Goal: Information Seeking & Learning: Learn about a topic

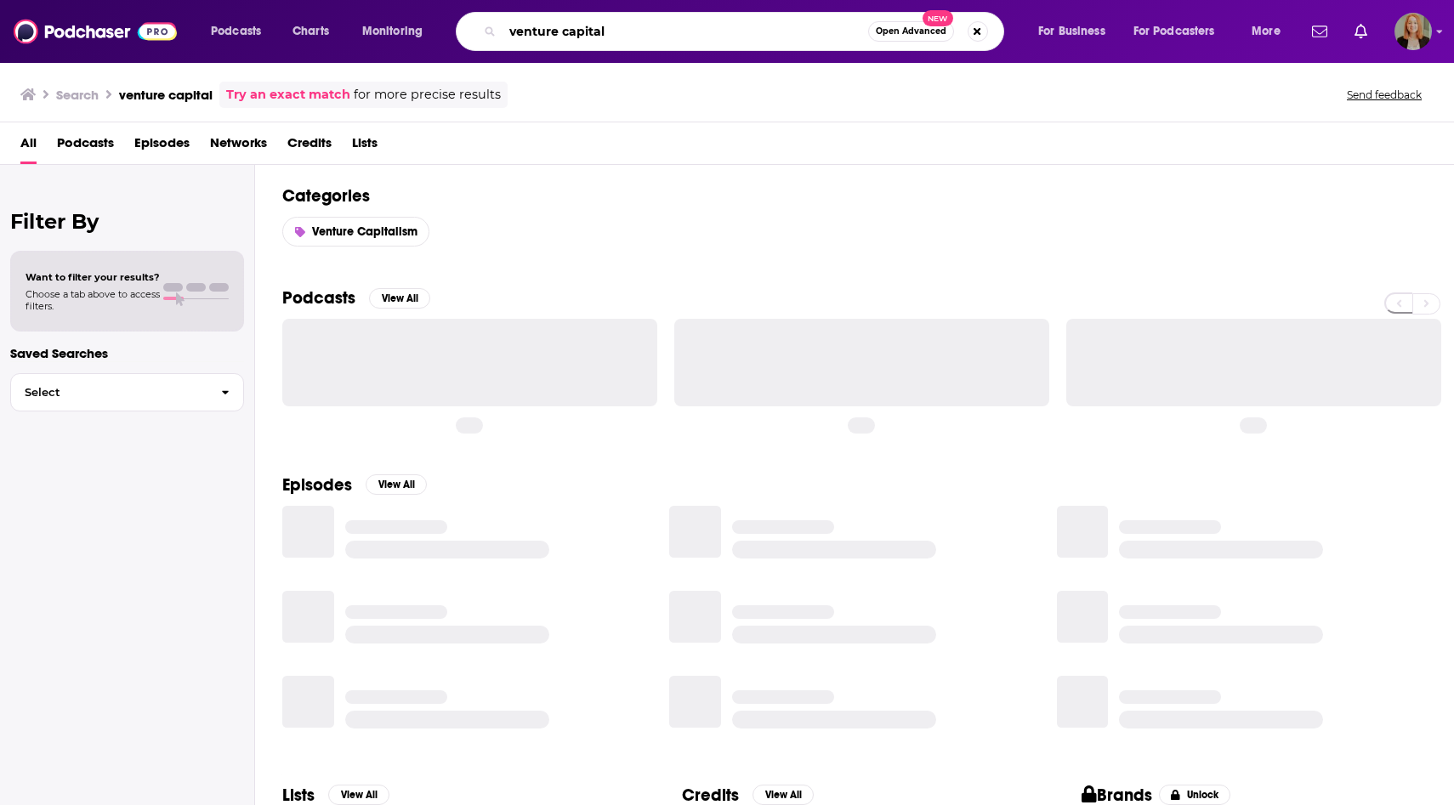
drag, startPoint x: 621, startPoint y: 31, endPoint x: 480, endPoint y: 26, distance: 141.2
click at [479, 26] on div "venture capital Open Advanced New" at bounding box center [730, 31] width 548 height 39
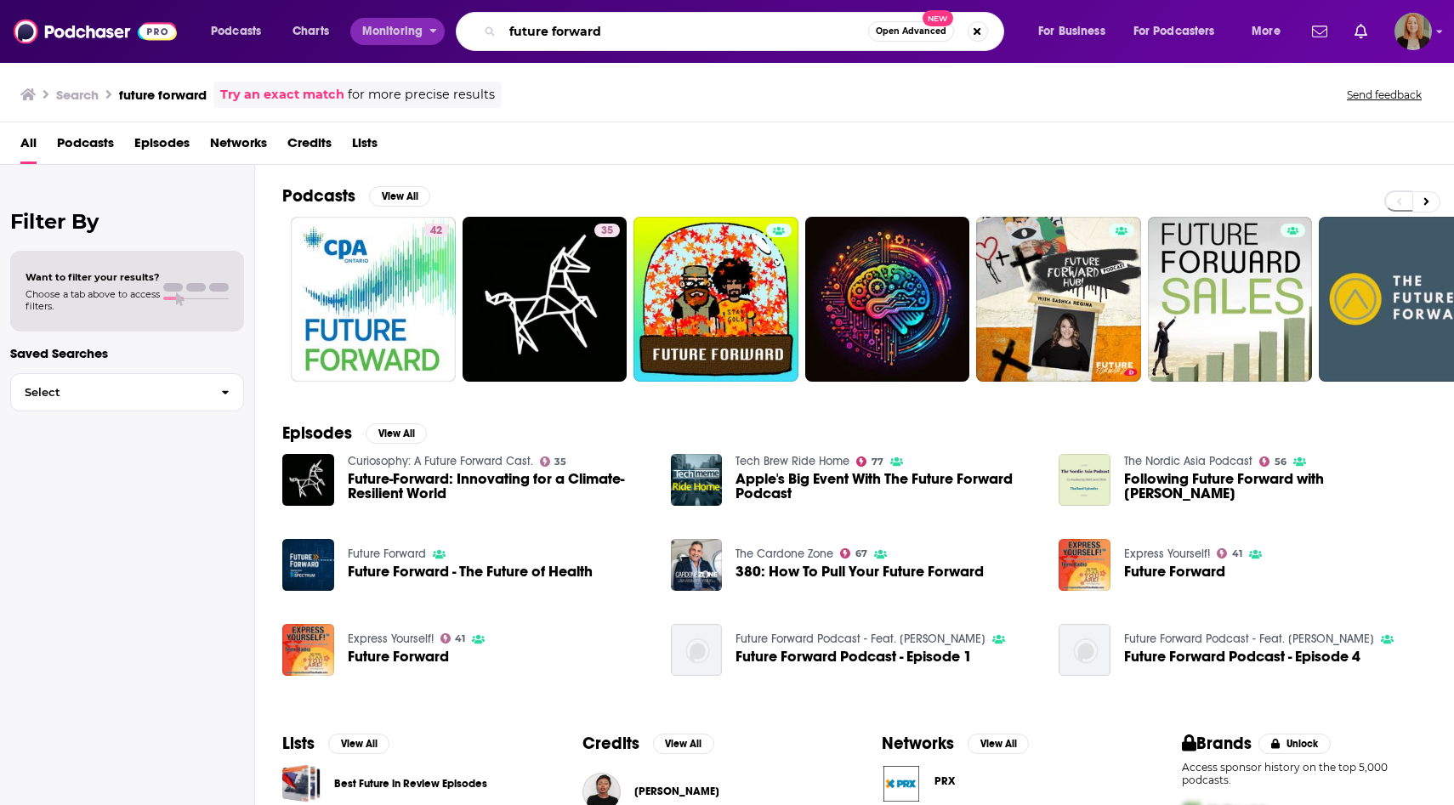
drag, startPoint x: 621, startPoint y: 32, endPoint x: 411, endPoint y: 29, distance: 209.2
click at [411, 29] on div "Podcasts Charts Monitoring future forward Open Advanced New For Business For Po…" at bounding box center [748, 31] width 1098 height 39
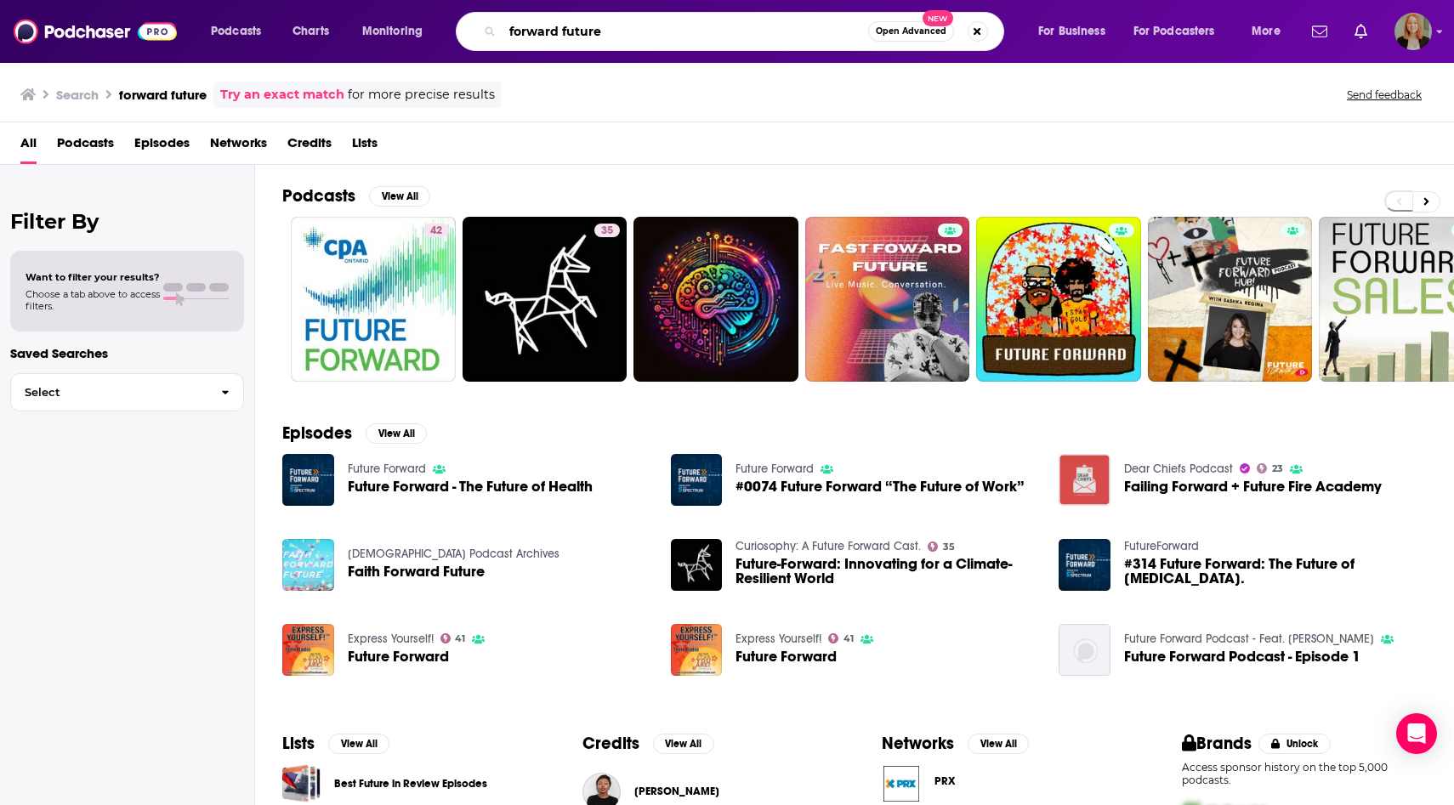
drag, startPoint x: 633, startPoint y: 36, endPoint x: 457, endPoint y: 31, distance: 175.2
click at [457, 32] on div "forward future Open Advanced New" at bounding box center [730, 31] width 548 height 39
paste input "[PERSON_NAME]"
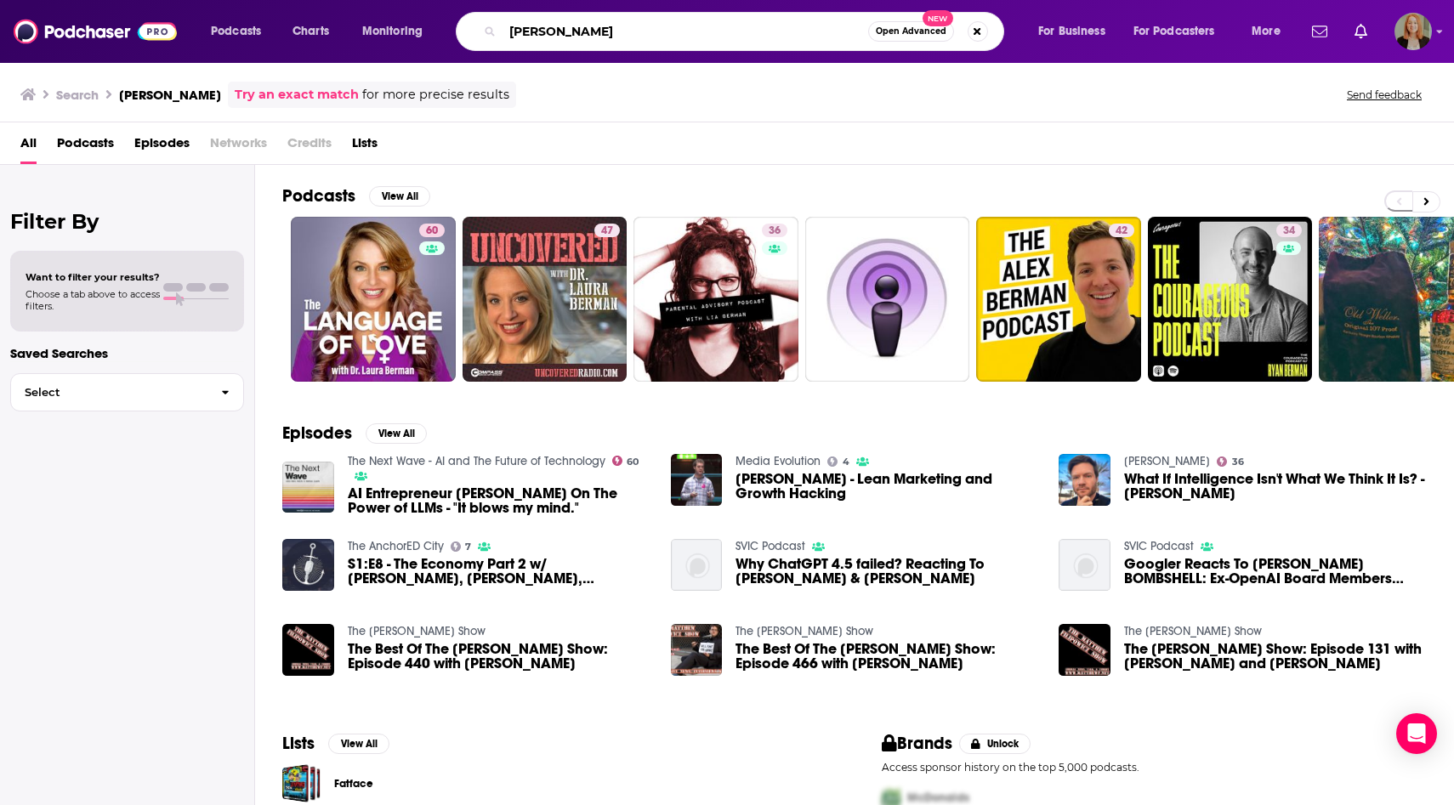
drag, startPoint x: 652, startPoint y: 30, endPoint x: 406, endPoint y: 25, distance: 246.6
click at [406, 26] on div "Podcasts Charts Monitoring [PERSON_NAME] Open Advanced New For Business For Pod…" at bounding box center [748, 31] width 1098 height 39
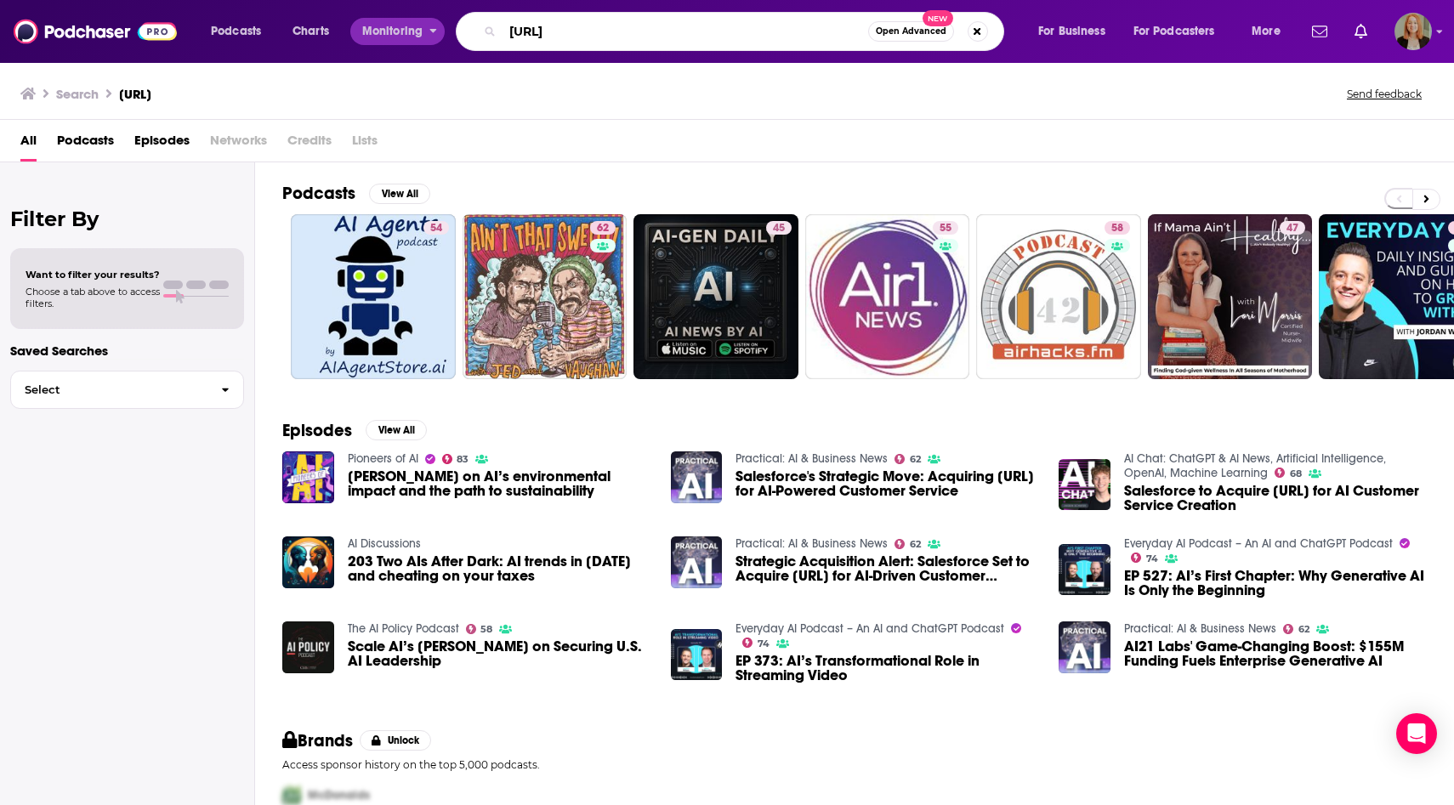
drag, startPoint x: 638, startPoint y: 30, endPoint x: 440, endPoint y: 29, distance: 198.1
click at [440, 29] on div "Podcasts Charts Monitoring [URL] Open Advanced New For Business For Podcasters …" at bounding box center [748, 31] width 1098 height 39
paste input "Leading Indicator"
type input "Leading Indicator"
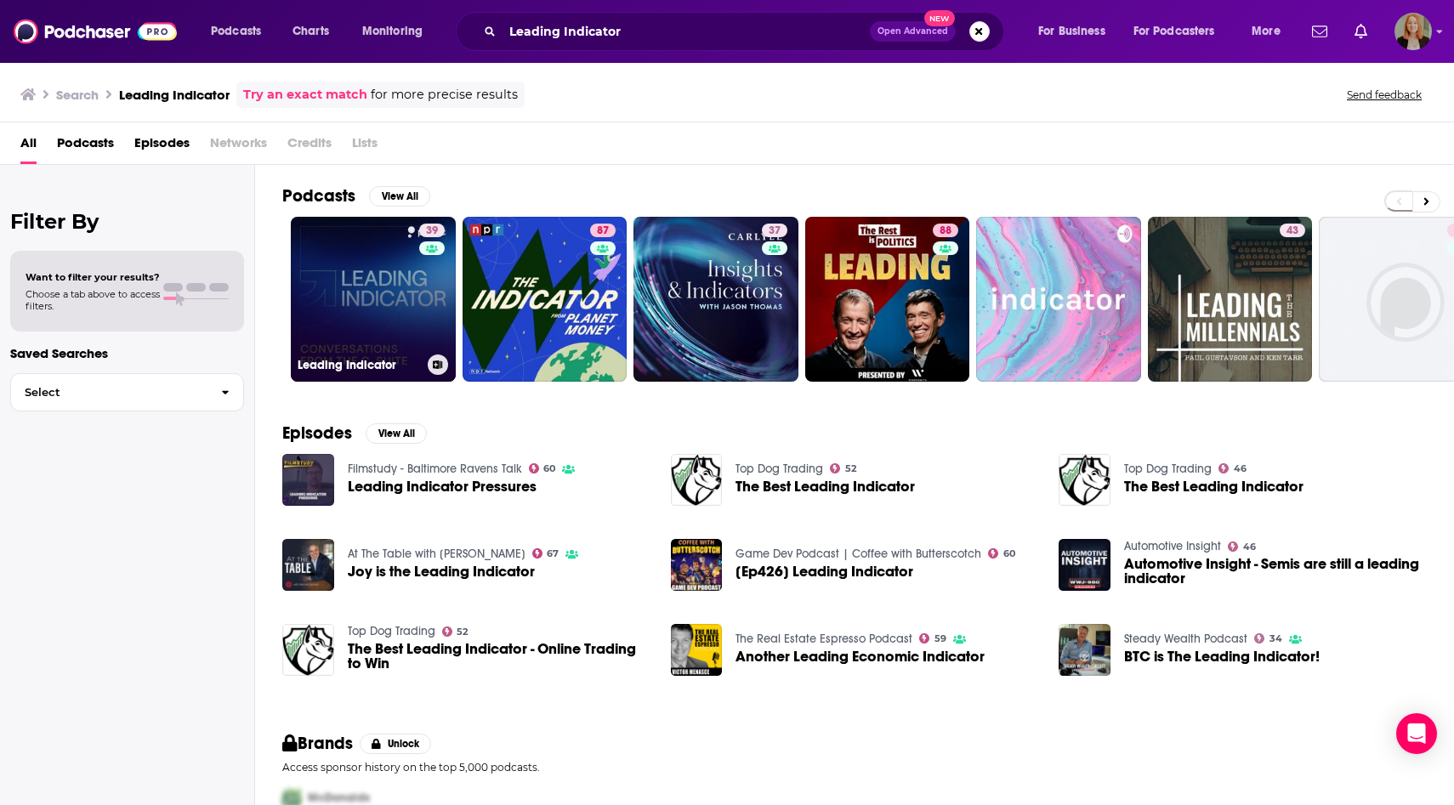
click at [414, 310] on link "39 Leading Indicator" at bounding box center [373, 299] width 165 height 165
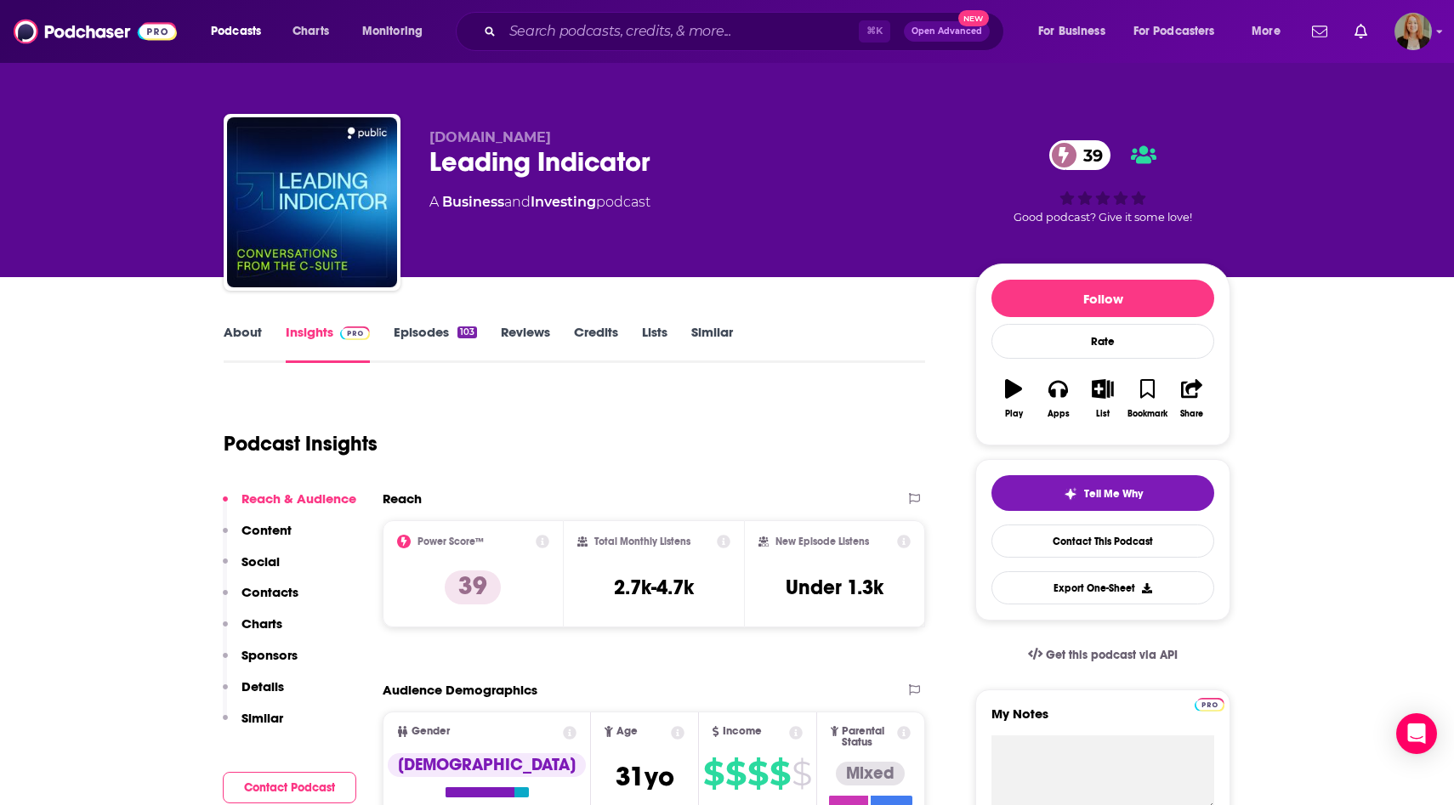
click at [238, 335] on link "About" at bounding box center [243, 343] width 38 height 39
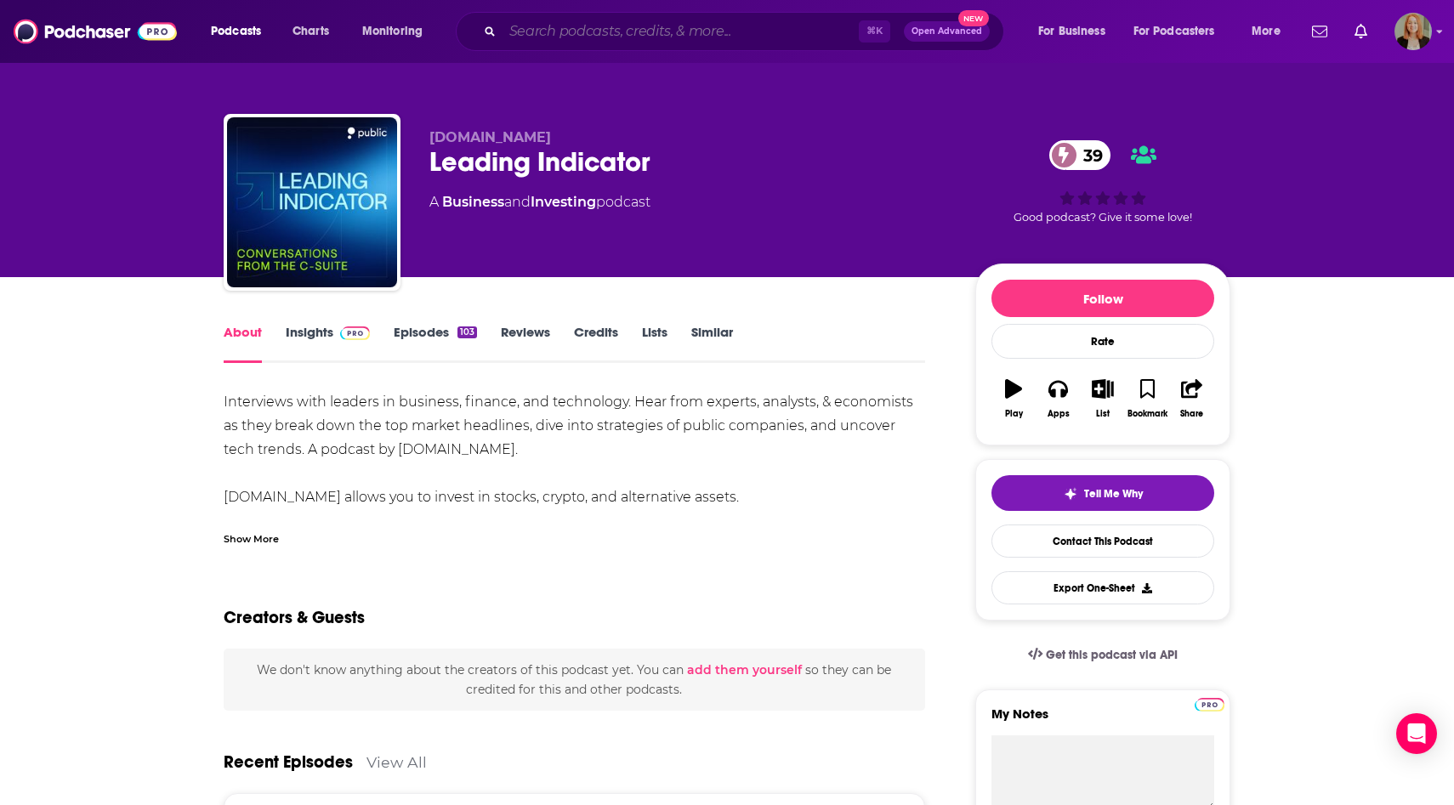
click at [548, 31] on input "Search podcasts, credits, & more..." at bounding box center [680, 31] width 356 height 27
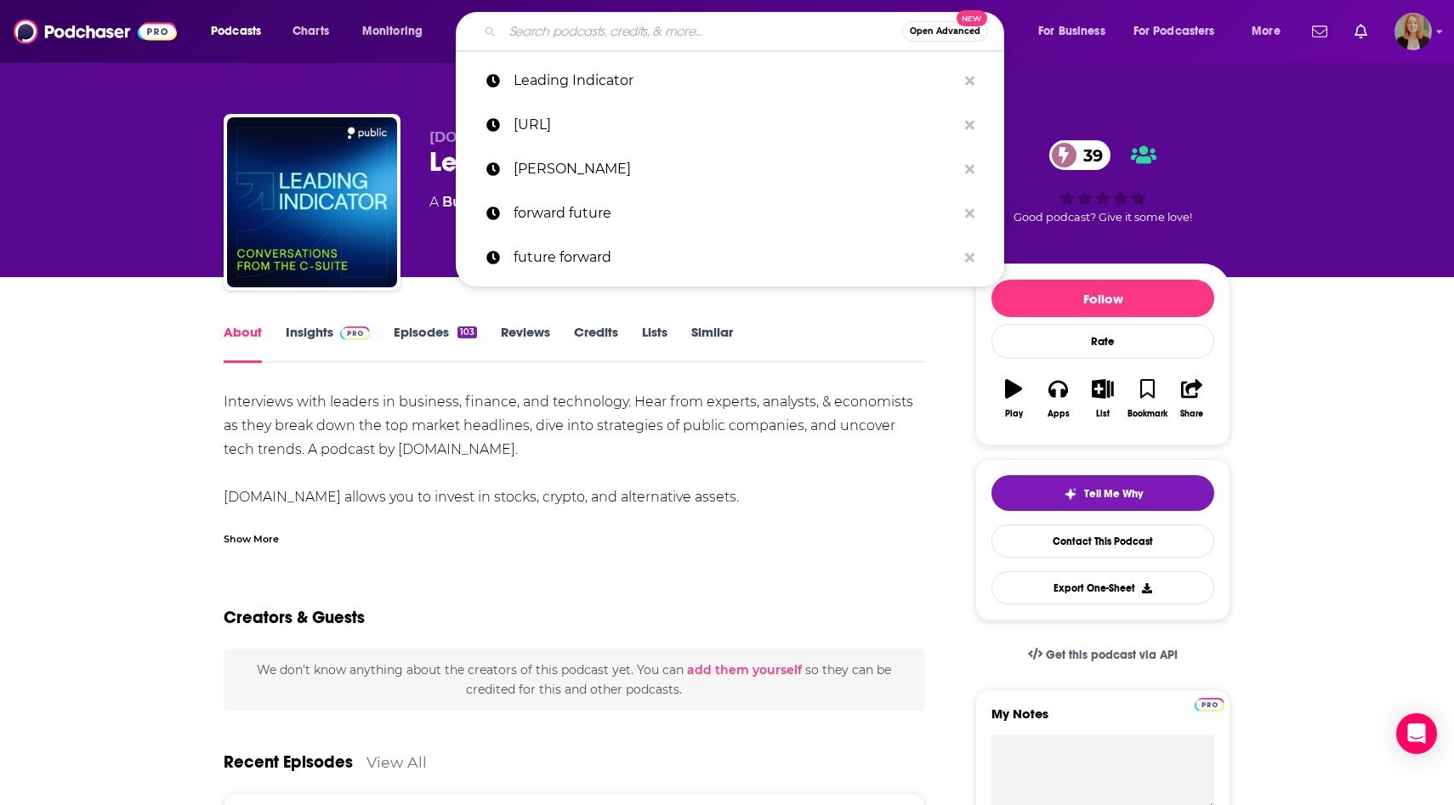
paste input "Heads Talk"
type input "Heads Talk"
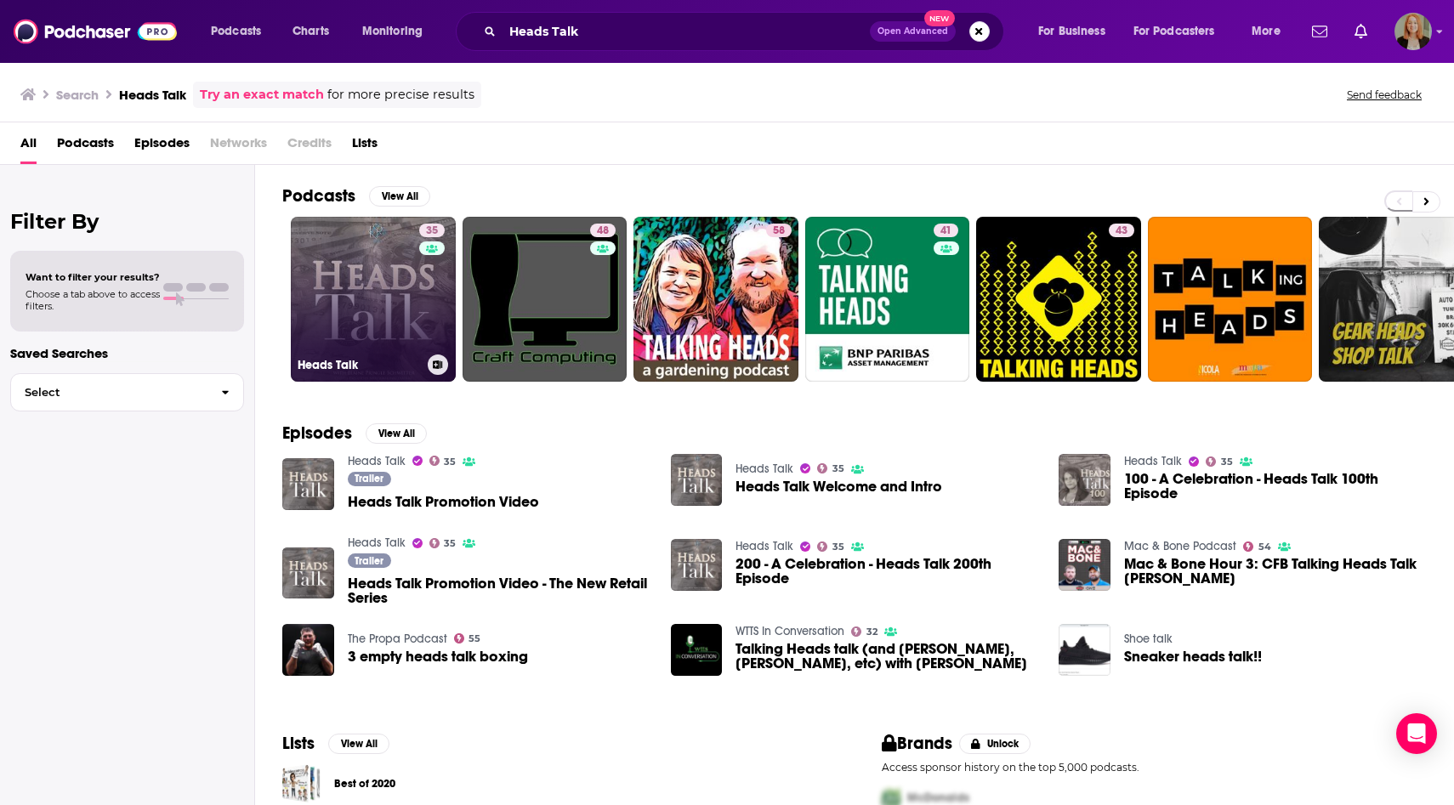
click at [394, 317] on link "35 Heads Talk" at bounding box center [373, 299] width 165 height 165
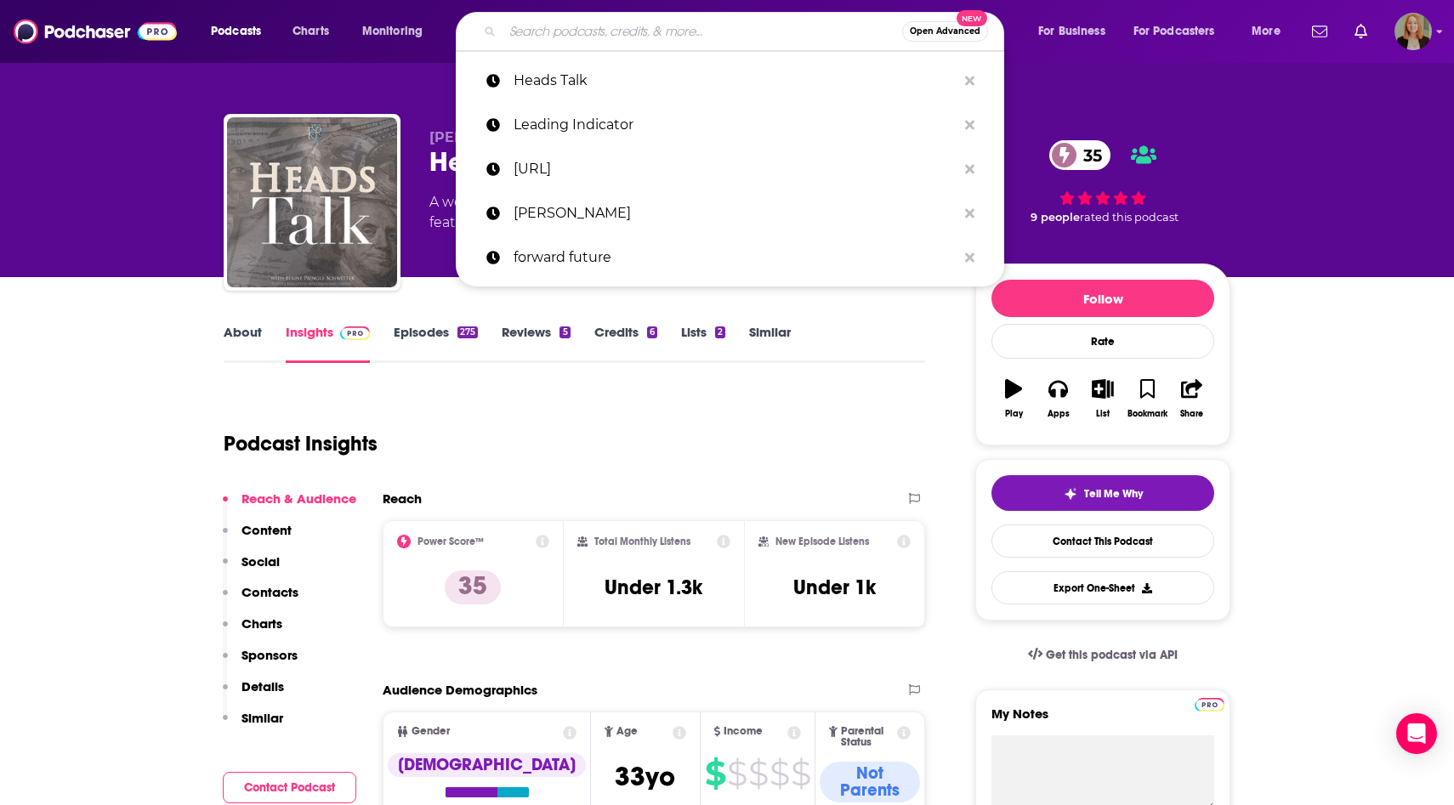
click at [593, 28] on input "Search podcasts, credits, & more..." at bounding box center [702, 31] width 400 height 27
paste input "AI in Action"
type input "AI in Action"
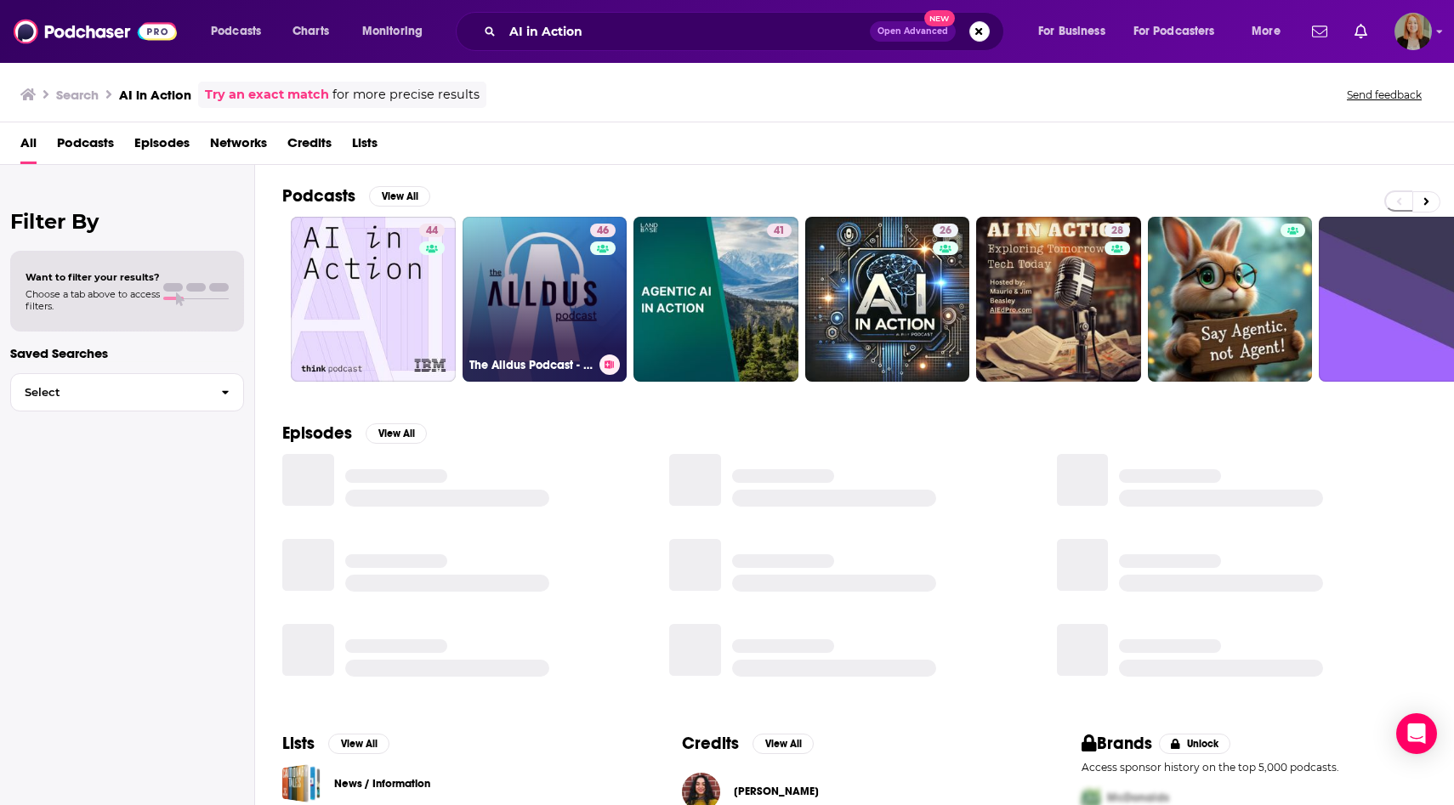
click at [530, 293] on link "46 The Alldus Podcast - AI in Action" at bounding box center [545, 299] width 165 height 165
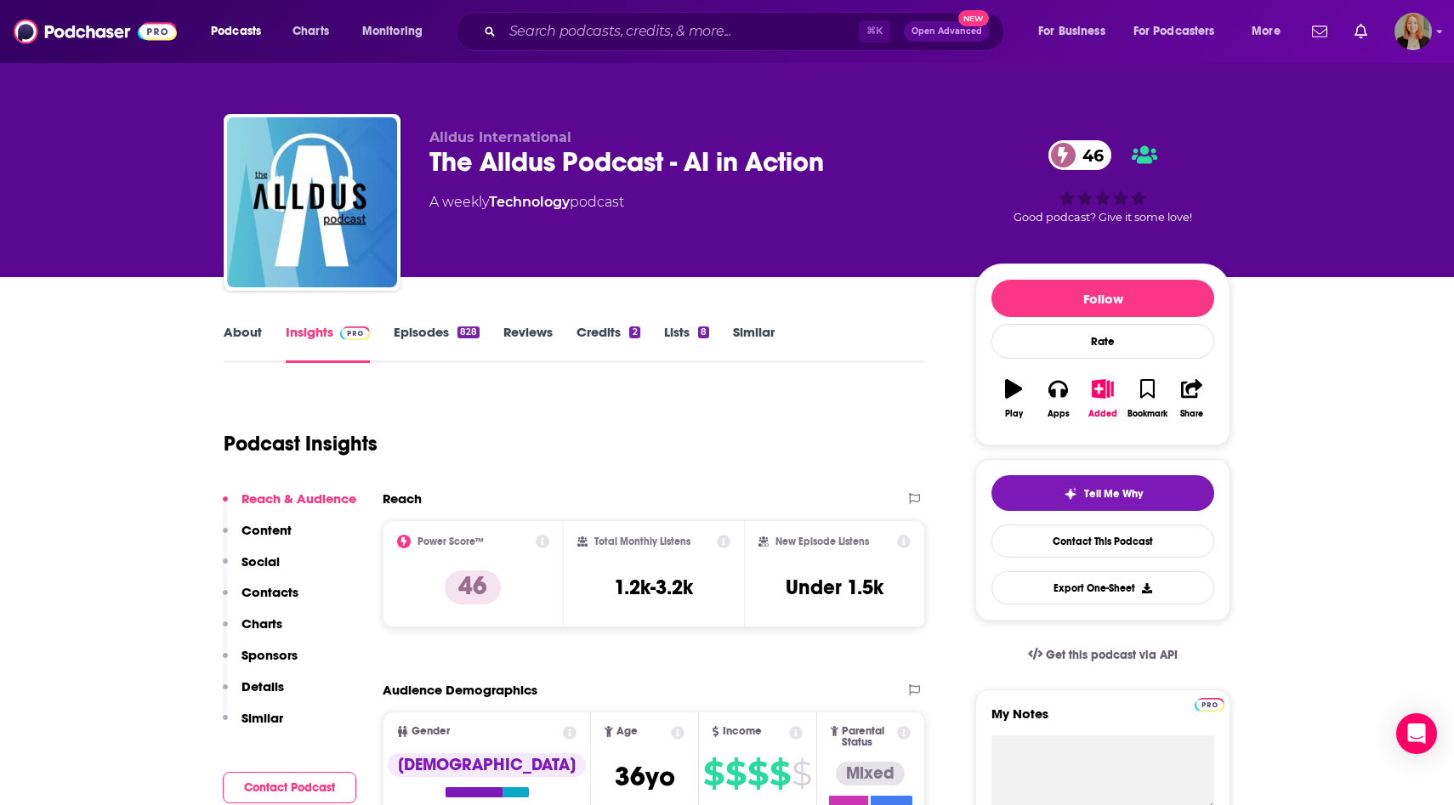
click at [234, 326] on link "About" at bounding box center [243, 343] width 38 height 39
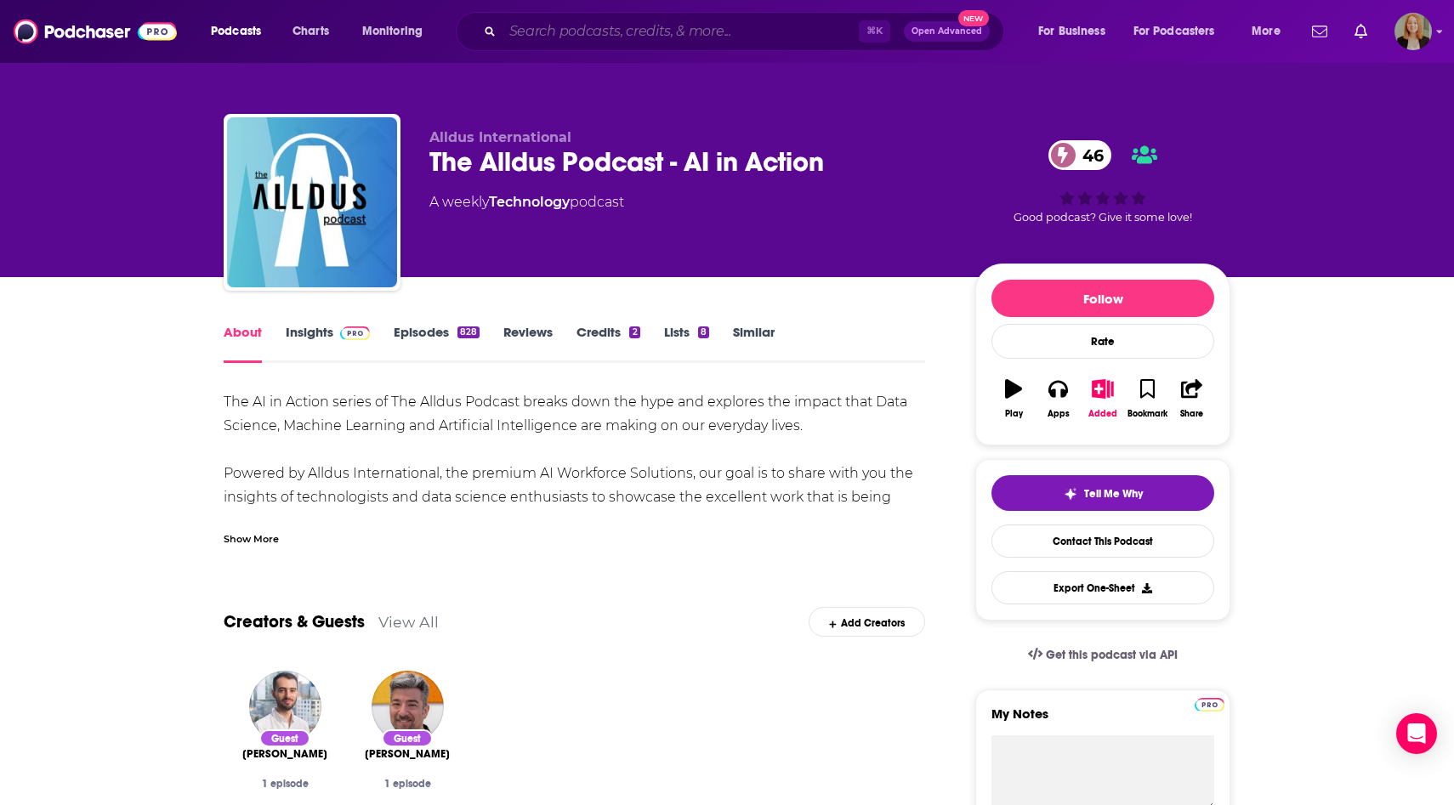
click at [620, 30] on input "Search podcasts, credits, & more..." at bounding box center [680, 31] width 356 height 27
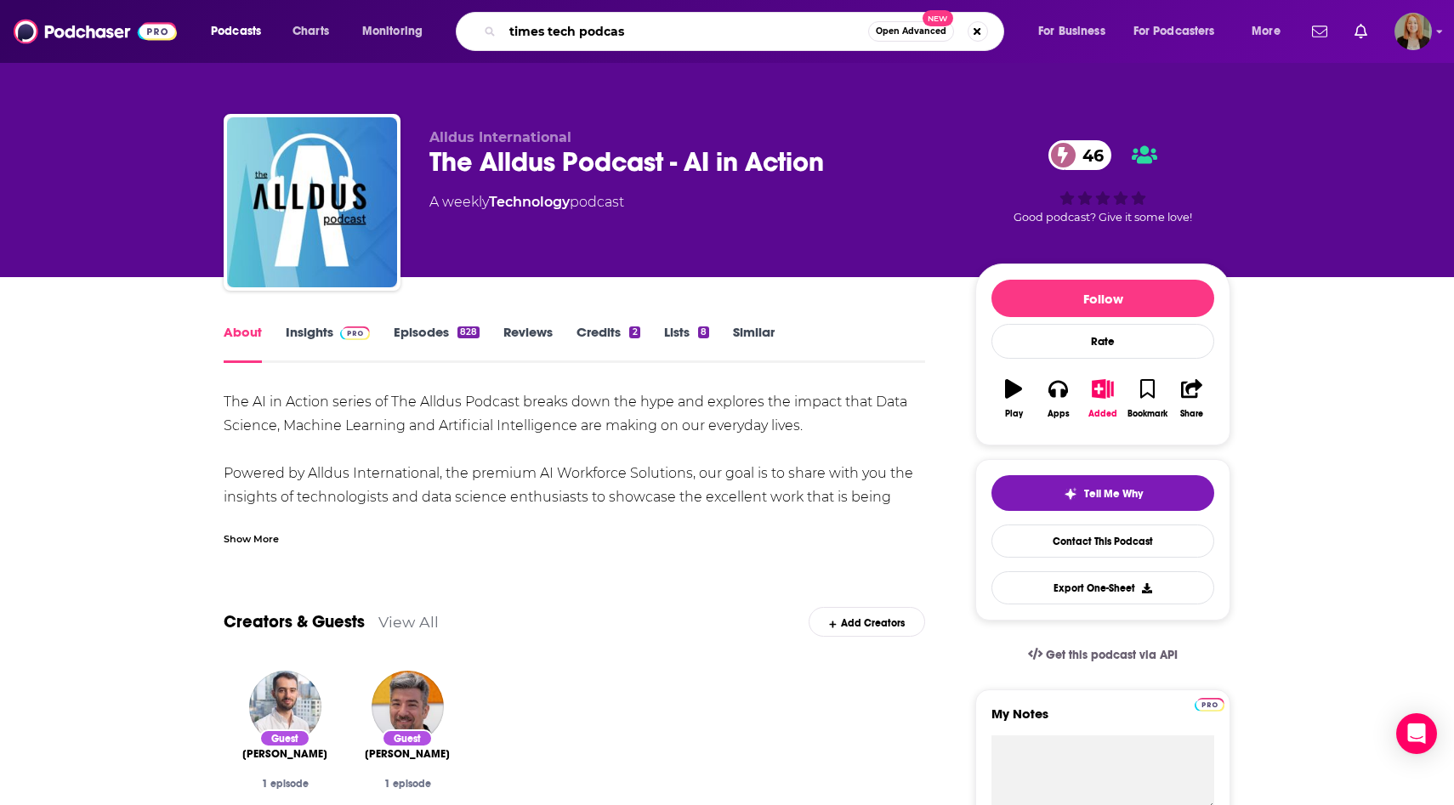
type input "times tech podcast"
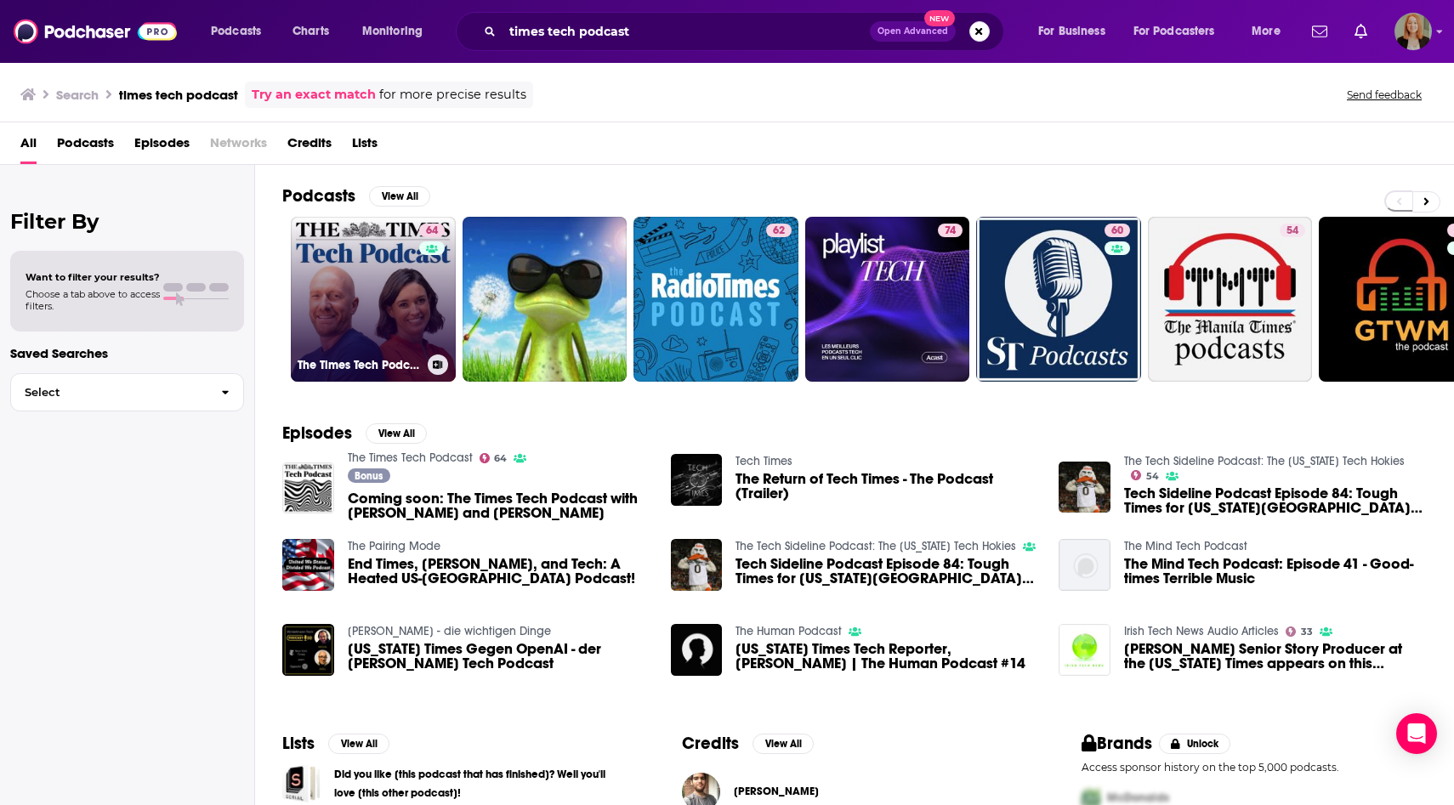
click at [372, 293] on link "64 The Times Tech Podcast" at bounding box center [373, 299] width 165 height 165
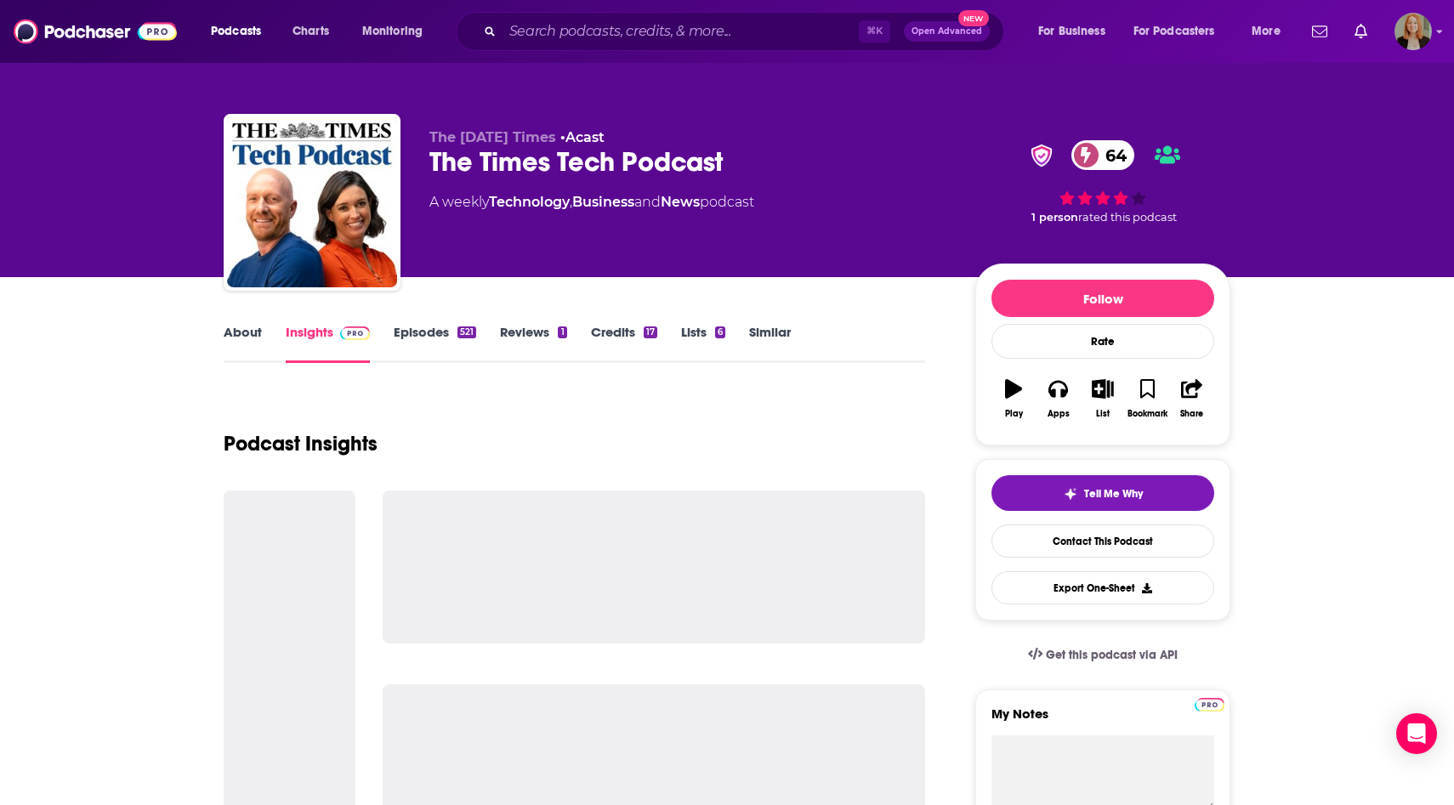
click at [242, 338] on link "About" at bounding box center [243, 343] width 38 height 39
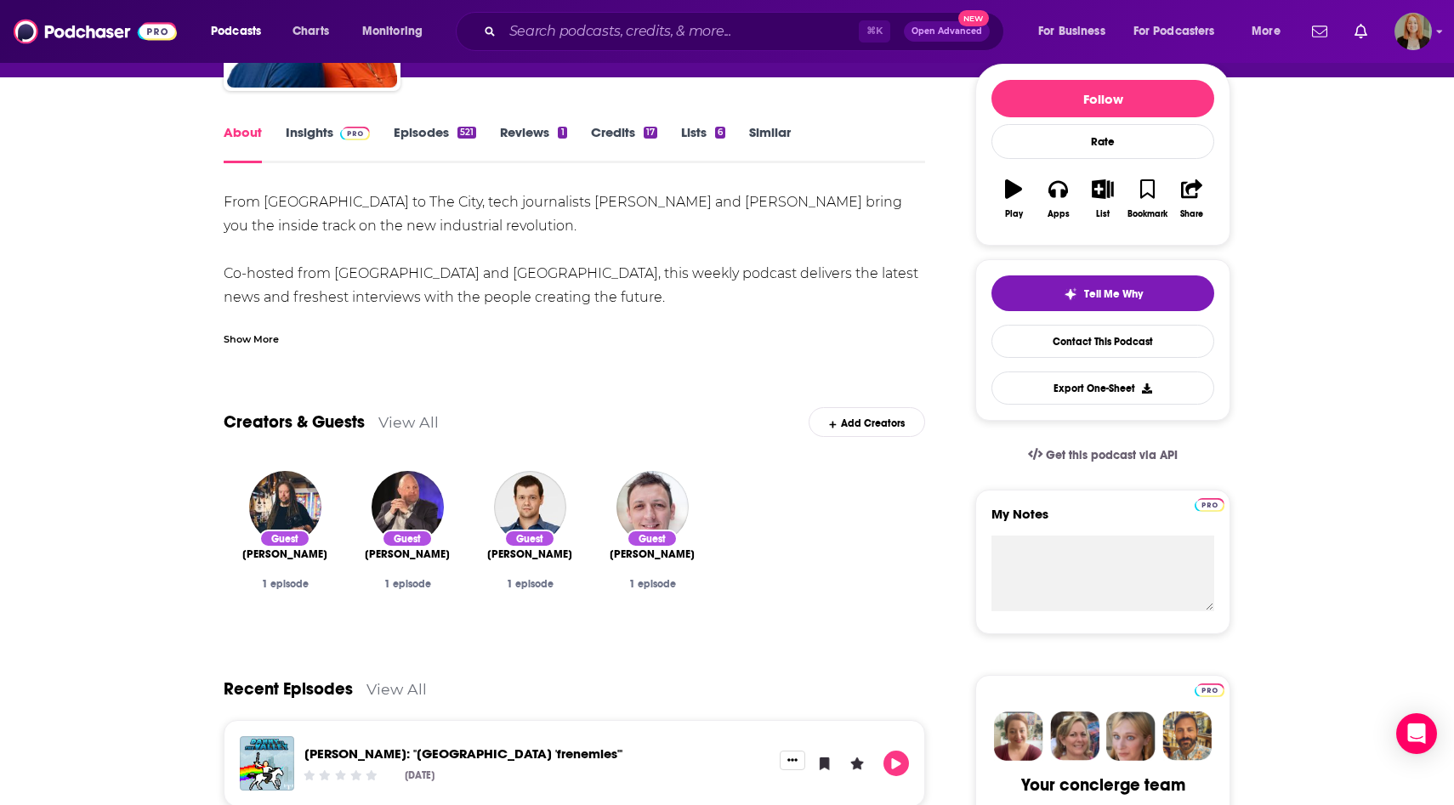
scroll to position [99, 0]
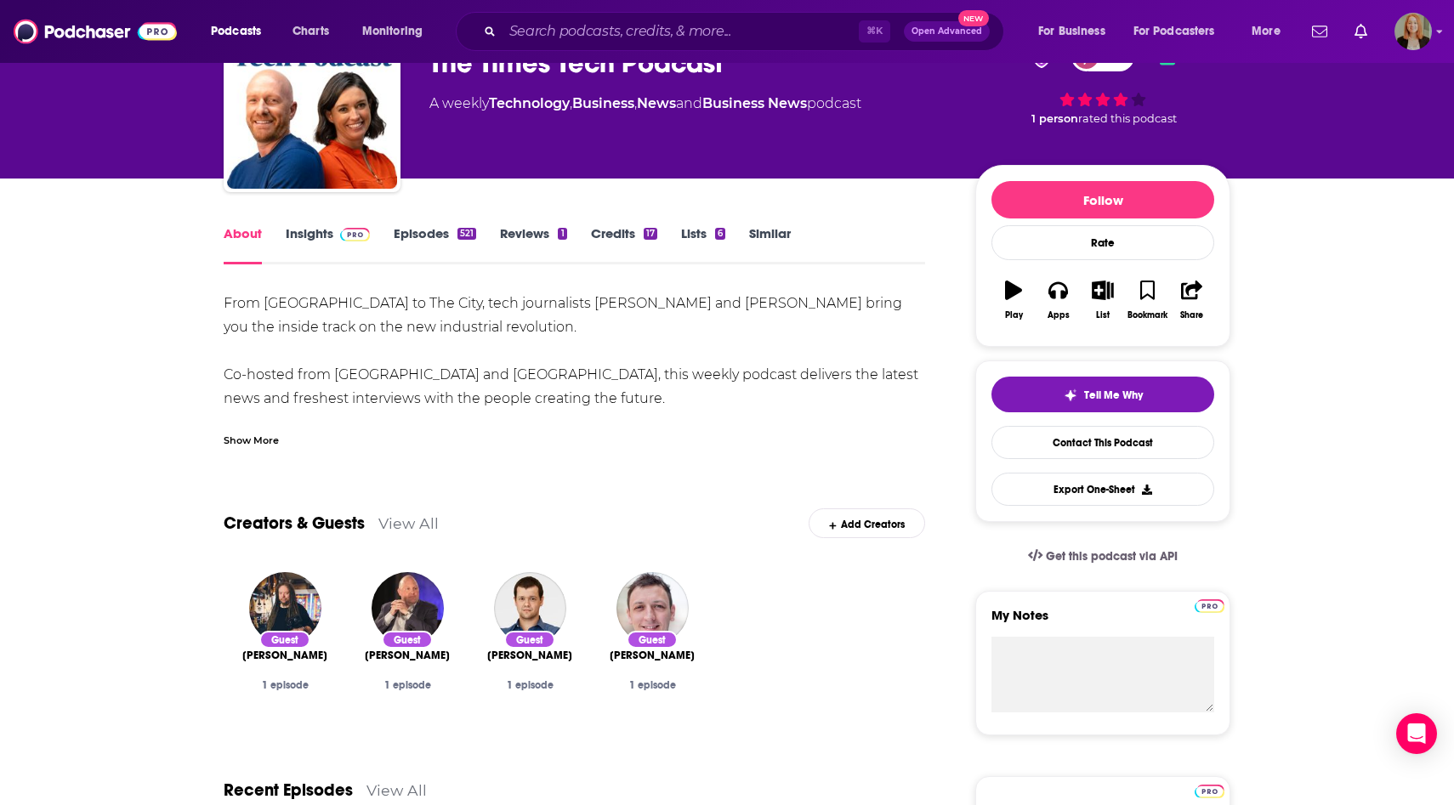
click at [322, 234] on link "Insights" at bounding box center [328, 244] width 84 height 39
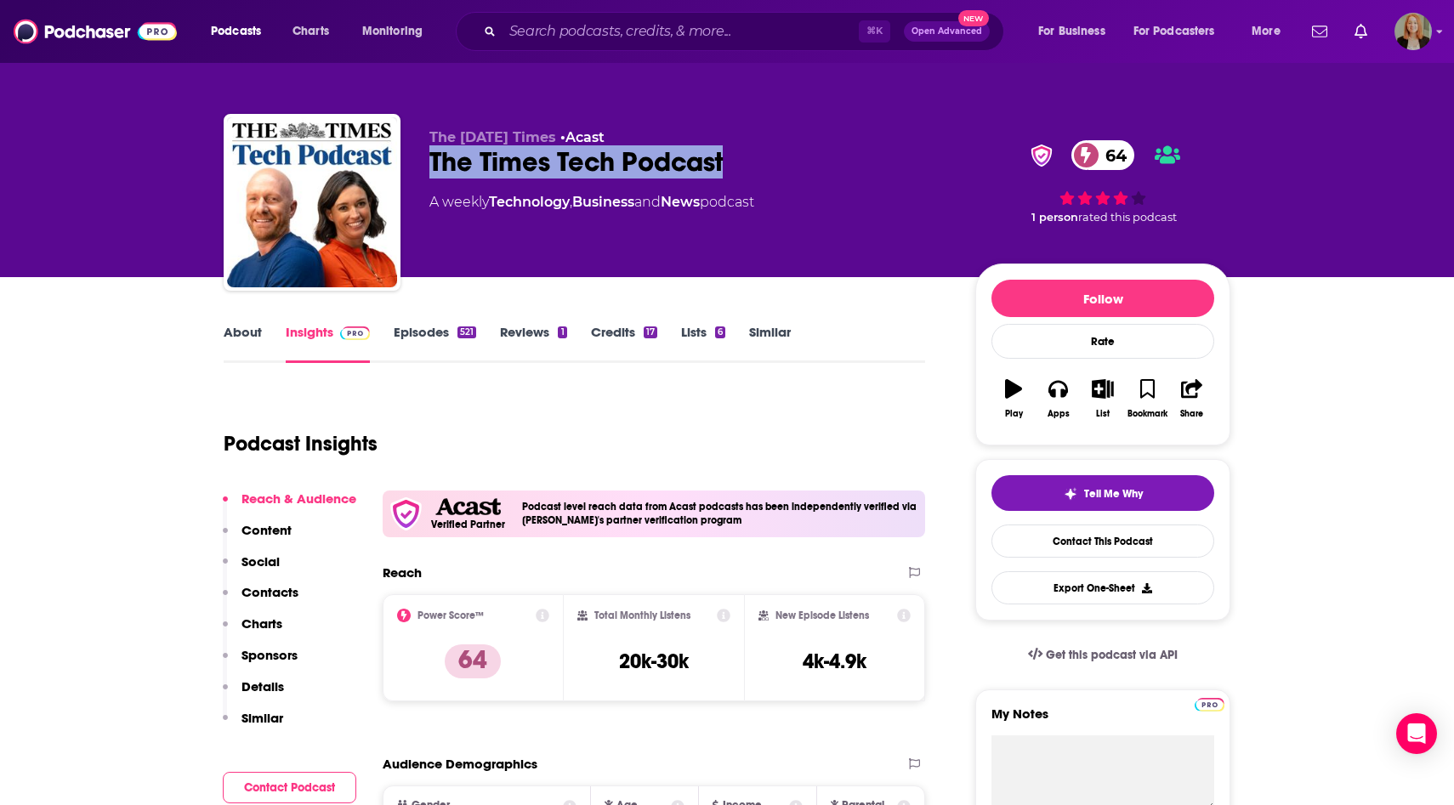
drag, startPoint x: 423, startPoint y: 159, endPoint x: 772, endPoint y: 162, distance: 349.4
click at [772, 162] on div "The [DATE] Times • Acast The Times Tech Podcast 64 A weekly Technology , Busine…" at bounding box center [727, 206] width 1007 height 184
copy h2 "The Times Tech Podcast"
click at [580, 27] on input "Search podcasts, credits, & more..." at bounding box center [680, 31] width 356 height 27
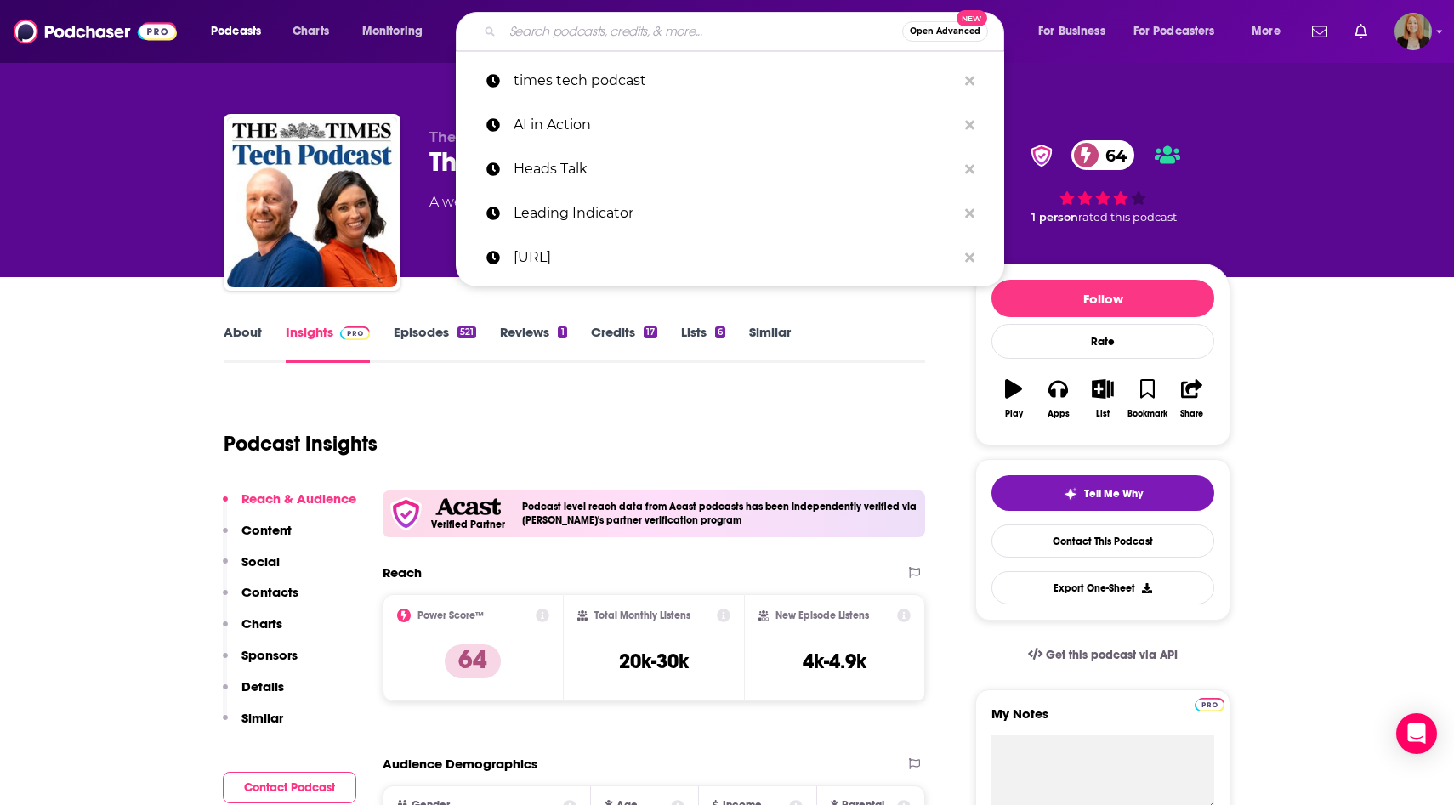
paste input "Raising Biotech"
type input "Raising Biotech"
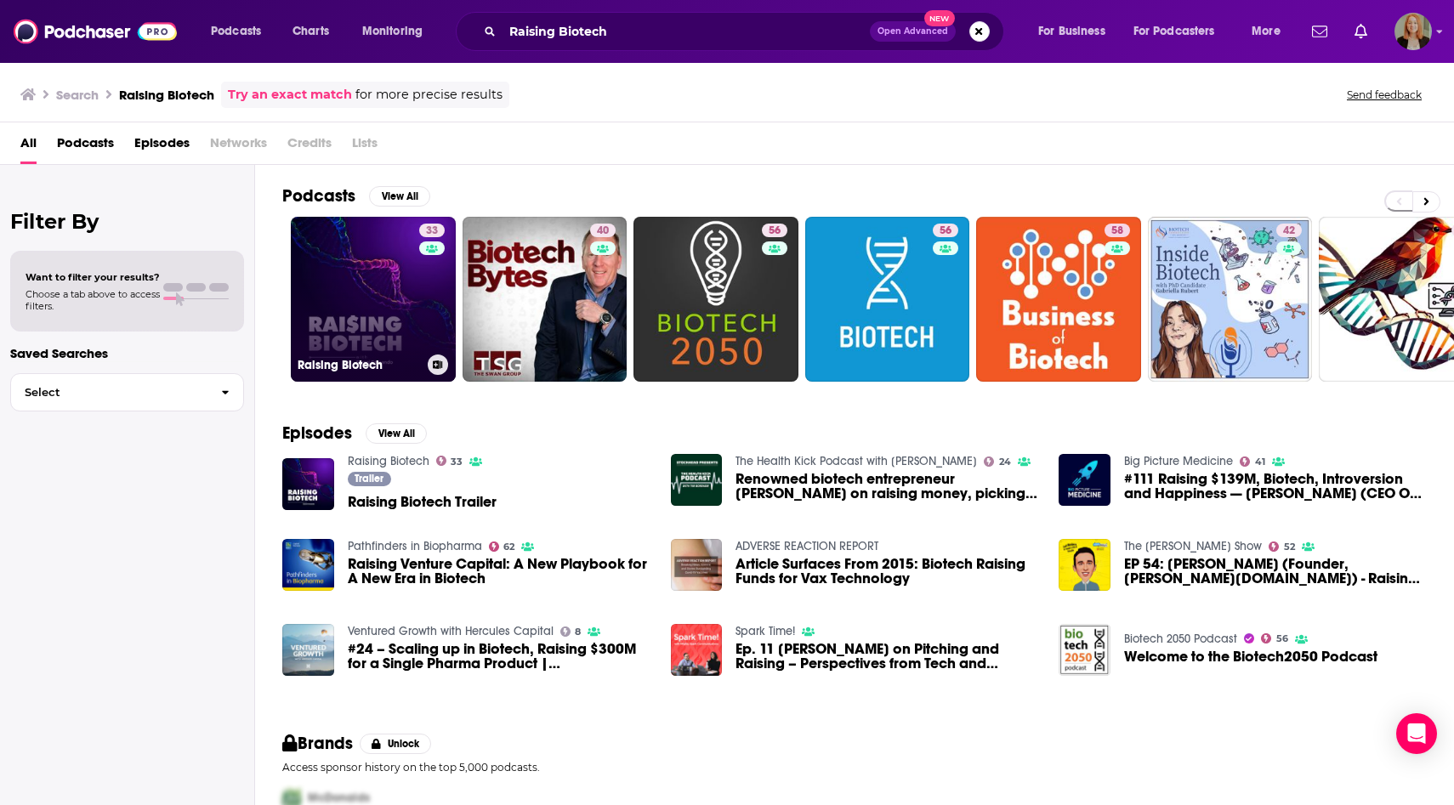
click at [381, 302] on link "33 Raising Biotech" at bounding box center [373, 299] width 165 height 165
